Goal: Transaction & Acquisition: Purchase product/service

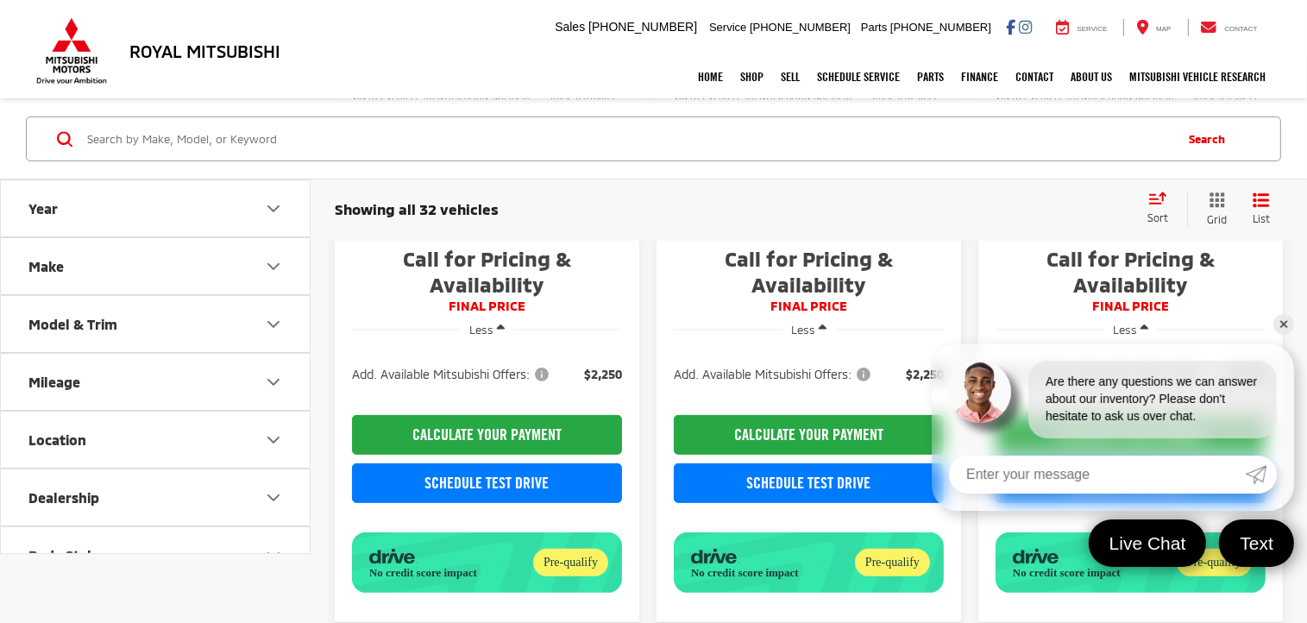
scroll to position [166, 0]
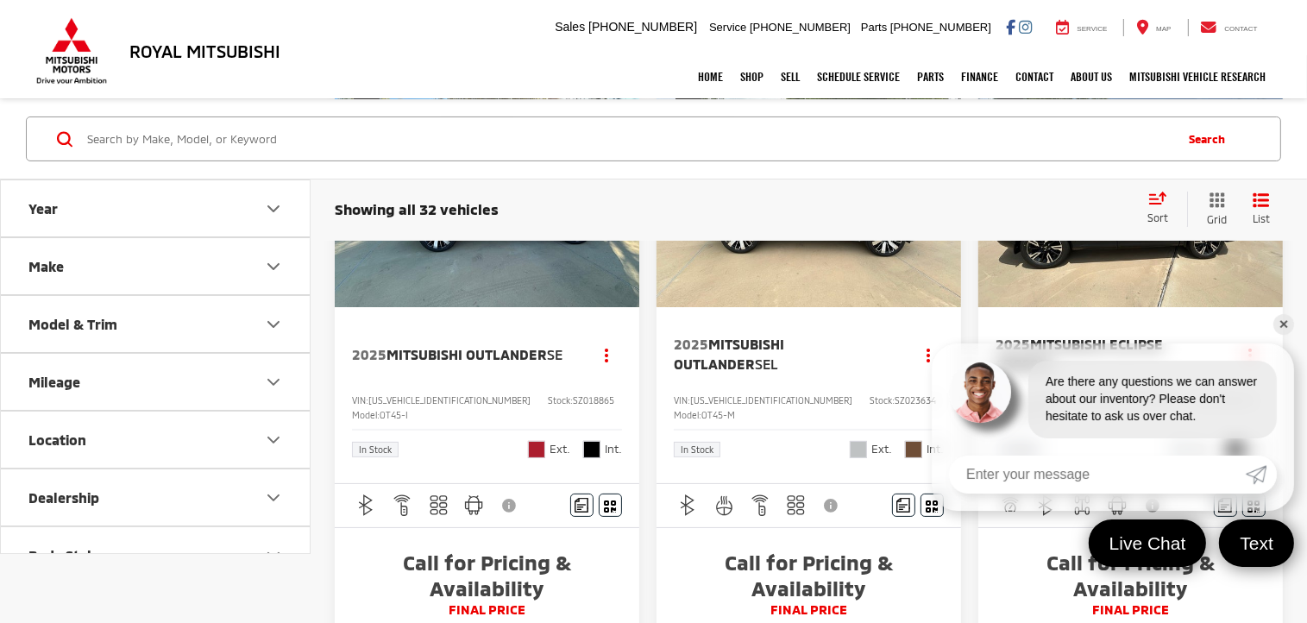
click at [542, 269] on img "2025 Mitsubishi Outlander SE 0" at bounding box center [487, 193] width 307 height 230
